Goal: Task Accomplishment & Management: Manage account settings

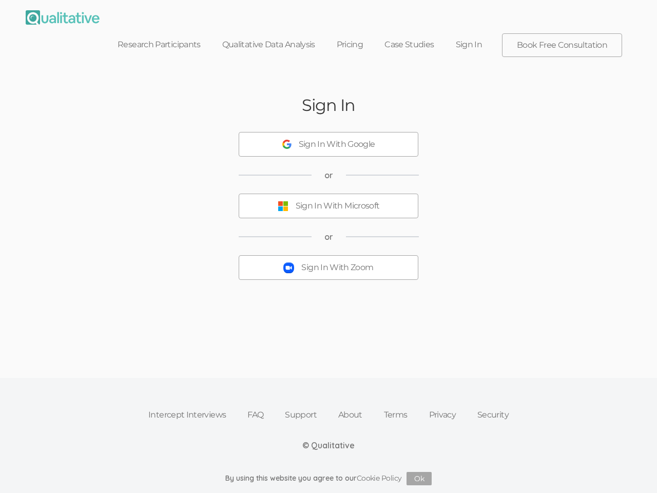
click at [328, 255] on button "Sign In With Zoom" at bounding box center [329, 267] width 180 height 25
click at [328, 139] on div "Sign In With Google" at bounding box center [337, 145] width 76 height 12
click at [328, 200] on div "Sign In With Microsoft" at bounding box center [338, 206] width 84 height 12
click at [328, 262] on div "Sign In With Zoom" at bounding box center [337, 268] width 72 height 12
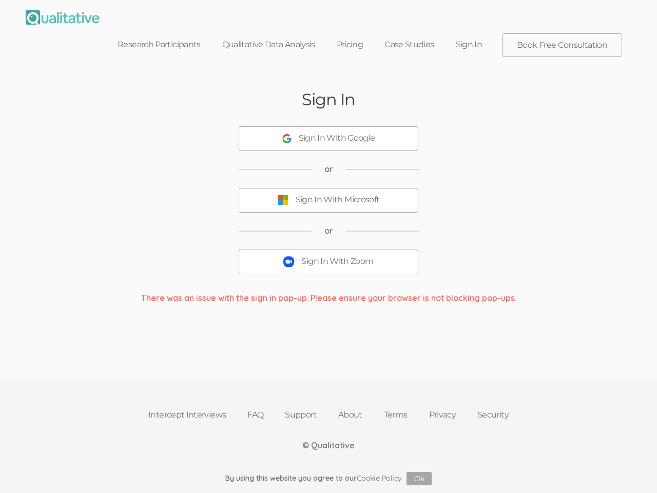
click at [419, 478] on button "Ok" at bounding box center [418, 478] width 25 height 13
